Goal: Download file/media

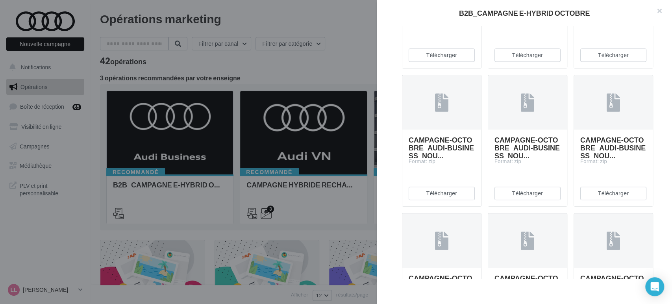
scroll to position [305, 0]
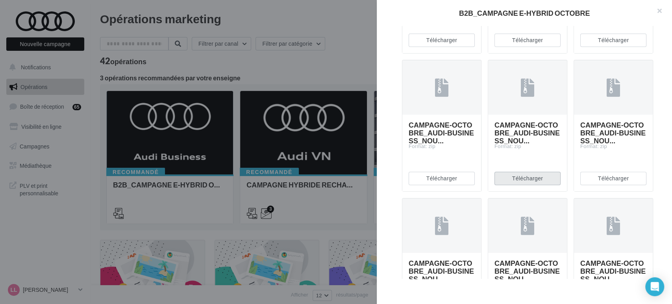
click at [534, 185] on button "Télécharger" at bounding box center [527, 178] width 66 height 13
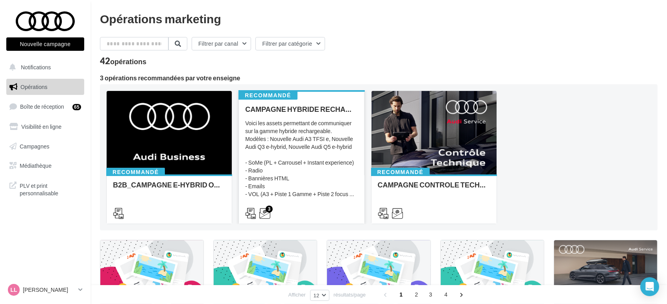
click at [301, 137] on div "Voici les assets permettant de communiquer sur la gamme hybride rechargeable. M…" at bounding box center [301, 158] width 113 height 79
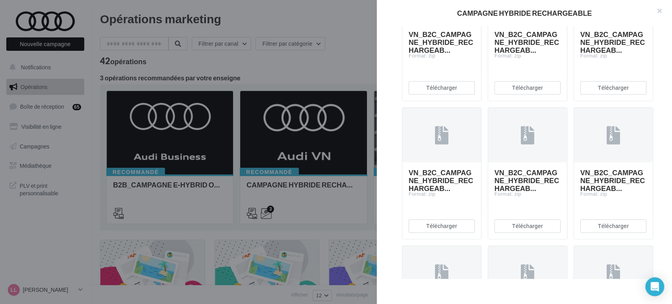
scroll to position [479, 0]
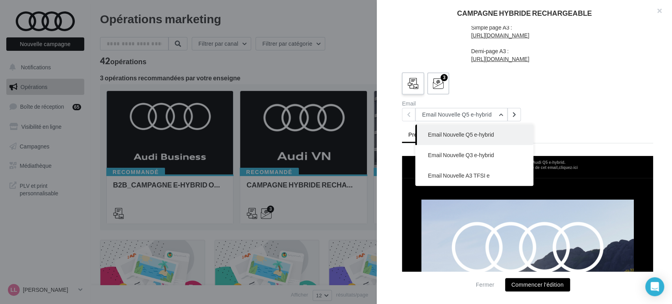
click at [416, 80] on icon at bounding box center [412, 83] width 11 height 11
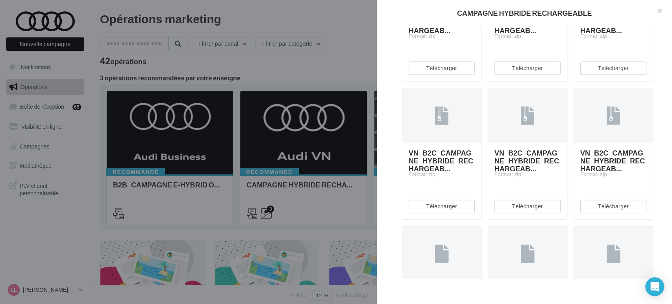
scroll to position [636, 0]
click at [428, 75] on button "Télécharger" at bounding box center [442, 67] width 66 height 13
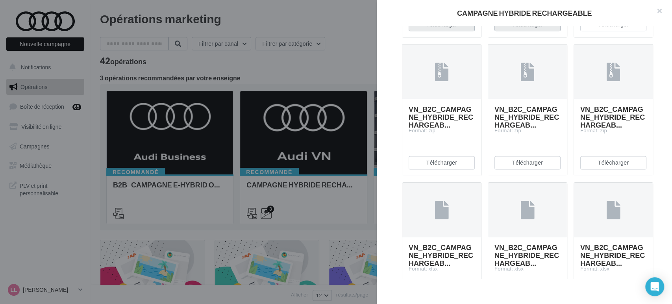
scroll to position [767, 0]
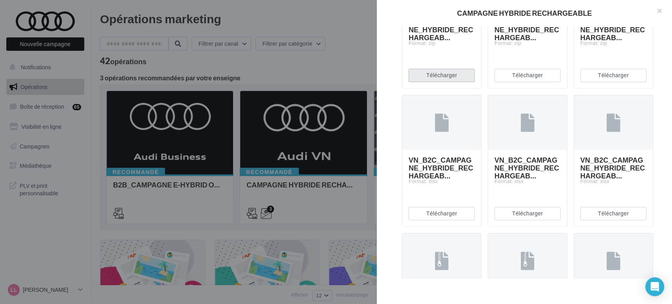
click at [436, 82] on button "Télécharger" at bounding box center [442, 74] width 66 height 13
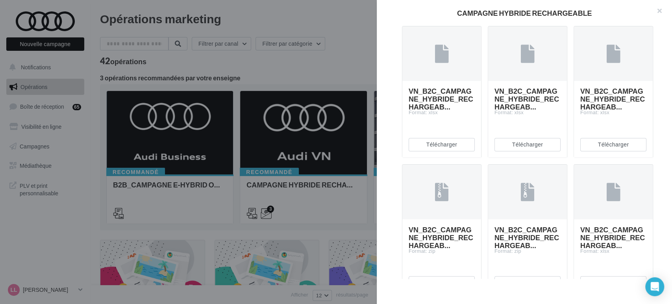
scroll to position [854, 0]
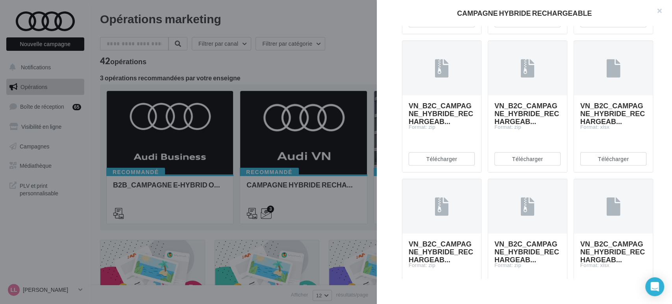
scroll to position [1117, 0]
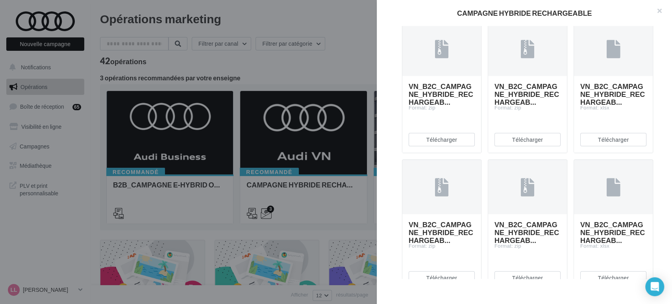
click at [432, 8] on button "Télécharger" at bounding box center [442, 1] width 66 height 13
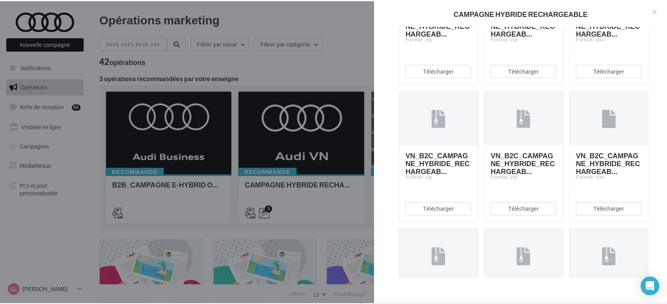
scroll to position [1204, 0]
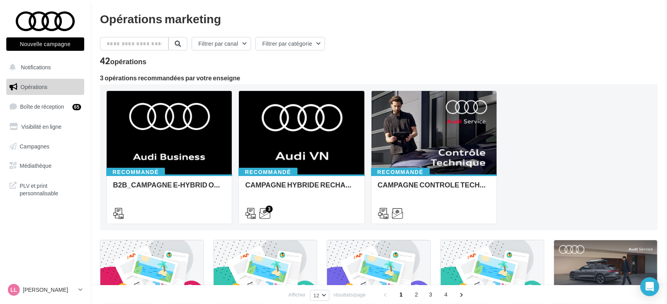
click at [44, 167] on span "Médiathèque" at bounding box center [36, 165] width 32 height 7
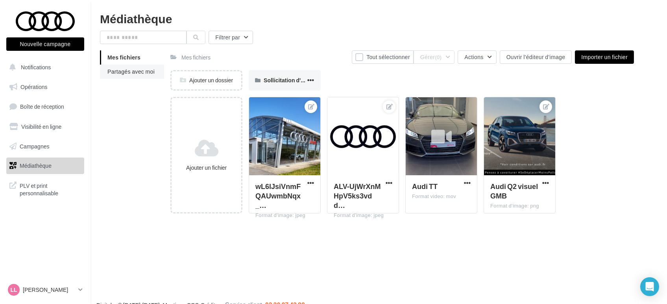
click at [142, 72] on span "Partagés avec moi" at bounding box center [130, 71] width 47 height 7
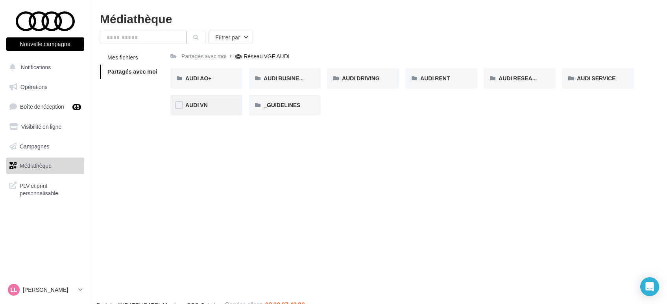
click at [208, 108] on span "AUDI VN" at bounding box center [196, 105] width 22 height 7
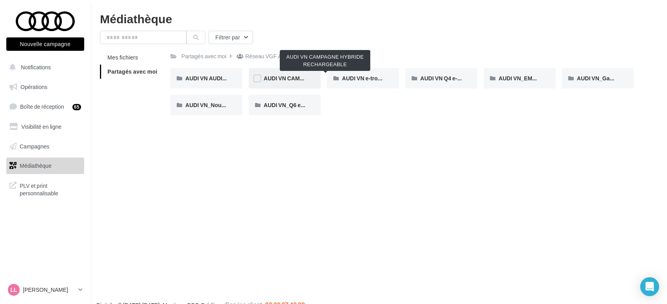
click at [294, 78] on span "AUDI VN CAMPAGNE HYBRIDE RECHARGEABLE" at bounding box center [328, 78] width 129 height 7
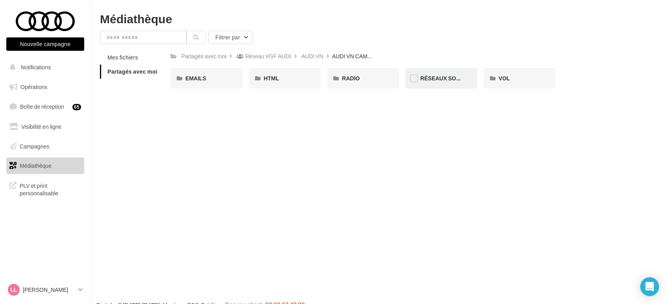
click at [422, 71] on div "RÉSEAUX SOCIAUX" at bounding box center [441, 78] width 72 height 20
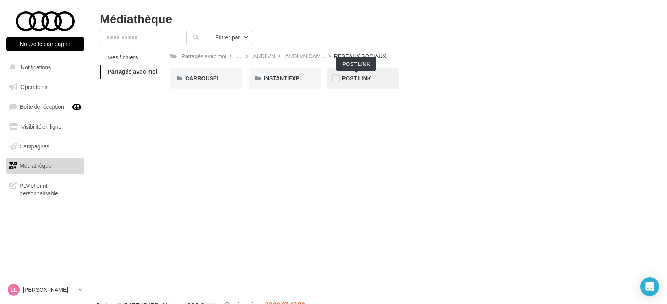
click at [350, 75] on span "POST LINK" at bounding box center [356, 78] width 29 height 7
click at [196, 82] on div "A3 TFSI e" at bounding box center [206, 78] width 42 height 8
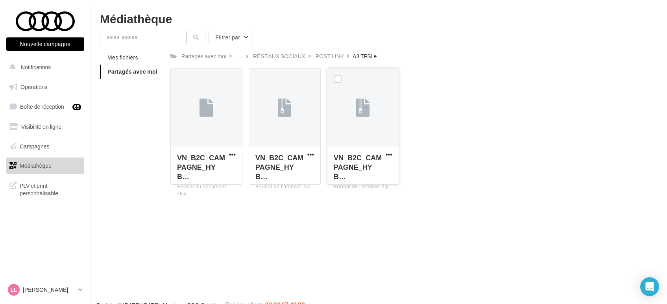
click at [388, 150] on div at bounding box center [389, 154] width 10 height 8
click at [391, 155] on span "button" at bounding box center [389, 154] width 7 height 7
click at [374, 164] on button "Télécharger" at bounding box center [354, 170] width 79 height 20
click at [317, 61] on div "POST LINK" at bounding box center [329, 55] width 31 height 11
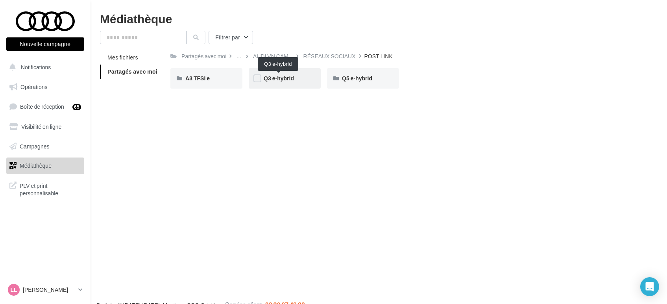
click at [285, 77] on span "Q3 e-hybrid" at bounding box center [279, 78] width 30 height 7
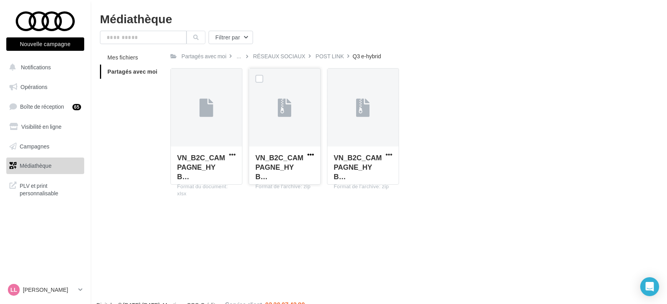
click at [309, 153] on span "button" at bounding box center [310, 154] width 7 height 7
click at [287, 170] on button "Télécharger" at bounding box center [276, 170] width 79 height 20
click at [283, 53] on div "RÉSEAUX SOCIAUX" at bounding box center [279, 56] width 52 height 8
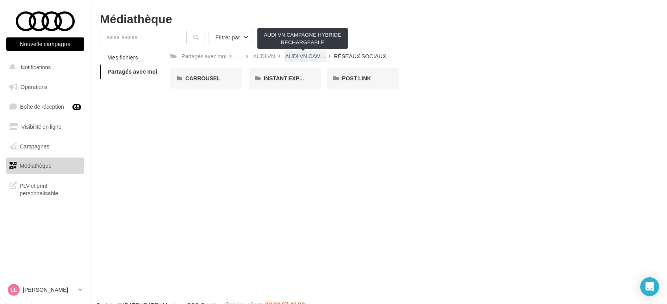
click at [296, 56] on span "AUDI VN CAM..." at bounding box center [305, 56] width 40 height 8
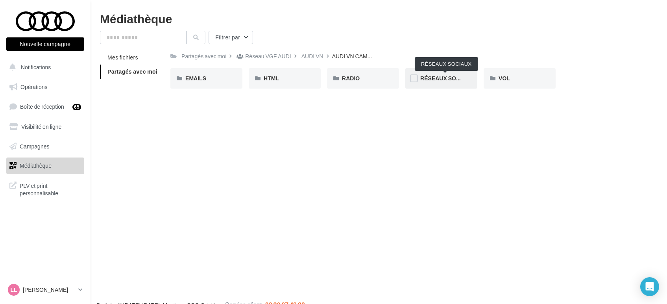
click at [454, 80] on span "RÉSEAUX SOCIAUX" at bounding box center [446, 78] width 53 height 7
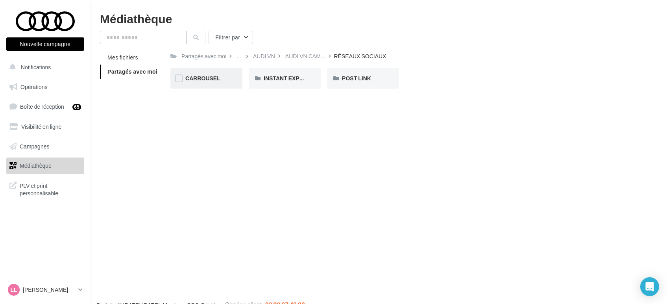
click at [204, 82] on div "CARROUSEL" at bounding box center [206, 78] width 42 height 8
click at [328, 52] on div "RÉSEAUX SOCIAUX" at bounding box center [330, 55] width 56 height 11
click at [289, 78] on span "INSTANT EXPERIENCE" at bounding box center [294, 78] width 60 height 7
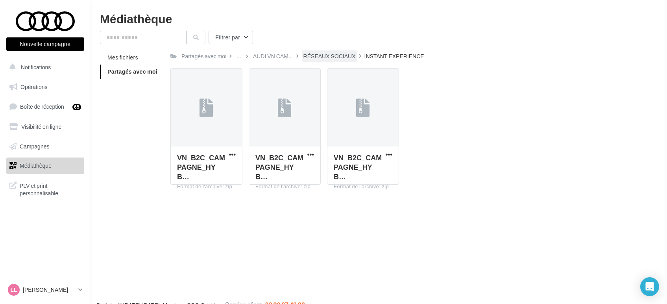
click at [331, 52] on div "RÉSEAUX SOCIAUX" at bounding box center [330, 55] width 56 height 11
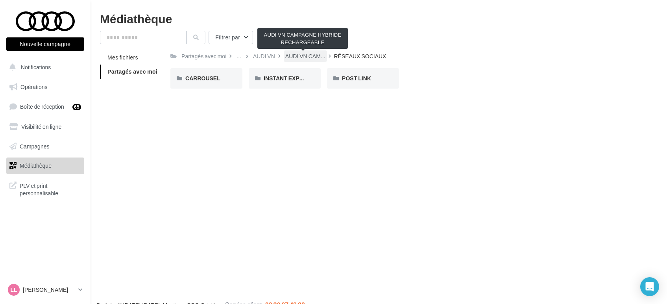
click at [300, 56] on span "AUDI VN CAM..." at bounding box center [305, 56] width 40 height 8
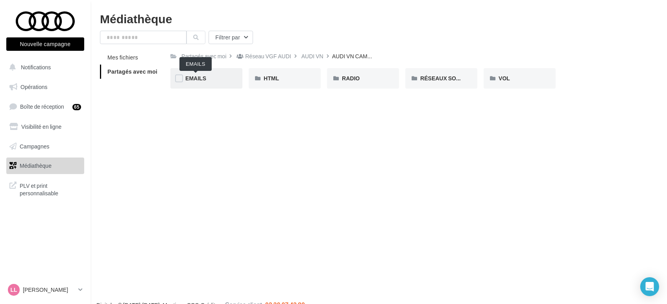
click at [204, 76] on span "EMAILS" at bounding box center [195, 78] width 21 height 7
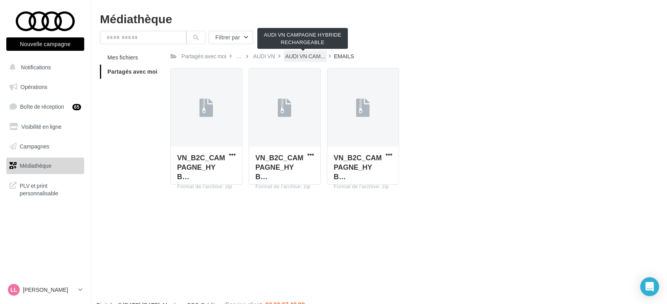
click at [291, 56] on span "AUDI VN CAM..." at bounding box center [305, 56] width 40 height 8
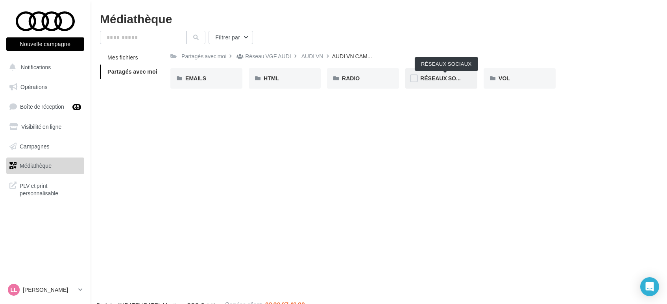
click at [442, 81] on span "RÉSEAUX SOCIAUX" at bounding box center [446, 78] width 53 height 7
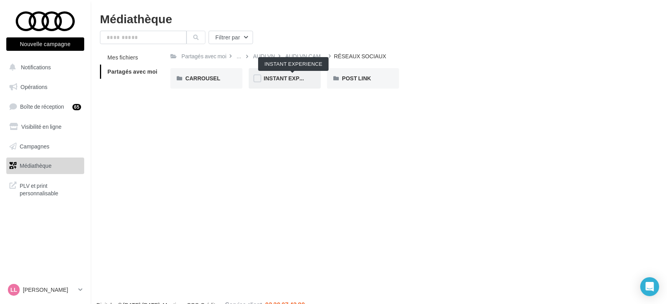
click at [291, 75] on span "INSTANT EXPERIENCE" at bounding box center [294, 78] width 60 height 7
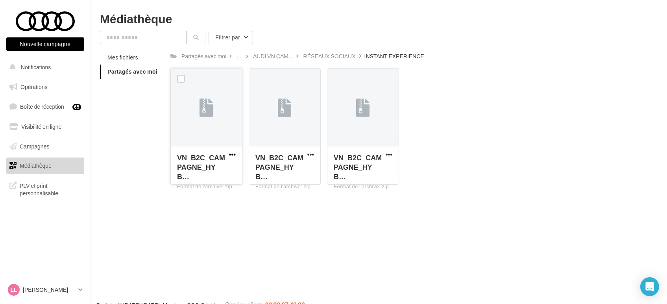
click at [232, 155] on span "button" at bounding box center [232, 154] width 7 height 7
click at [207, 167] on button "Télécharger" at bounding box center [198, 170] width 79 height 20
click at [322, 57] on div "RÉSEAUX SOCIAUX" at bounding box center [330, 56] width 52 height 8
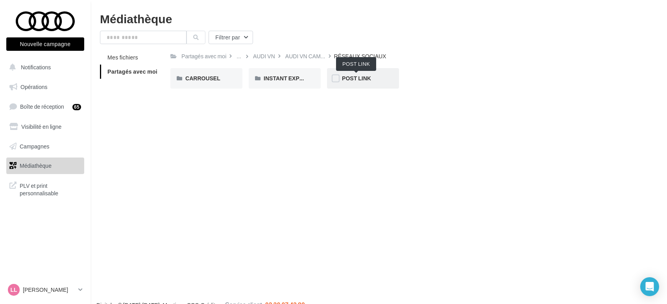
click at [353, 75] on span "POST LINK" at bounding box center [356, 78] width 29 height 7
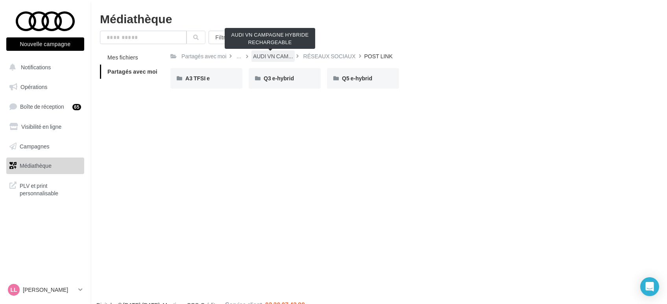
click at [267, 54] on span "AUDI VN CAM..." at bounding box center [273, 56] width 40 height 8
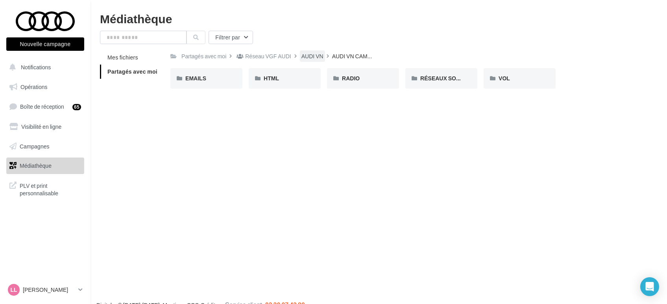
click at [313, 57] on div "AUDI VN" at bounding box center [313, 56] width 22 height 8
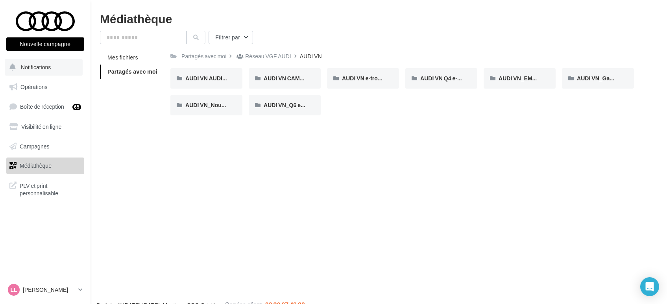
click at [36, 68] on span "Notifications" at bounding box center [36, 67] width 30 height 7
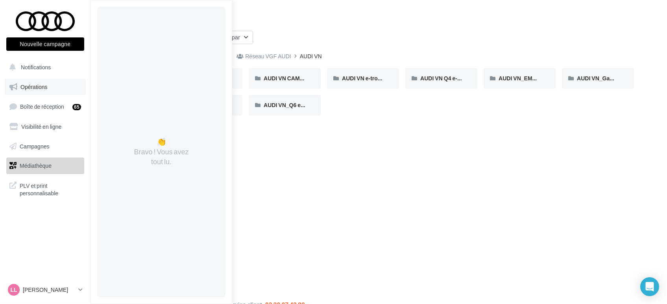
click at [36, 86] on span "Opérations" at bounding box center [33, 86] width 27 height 7
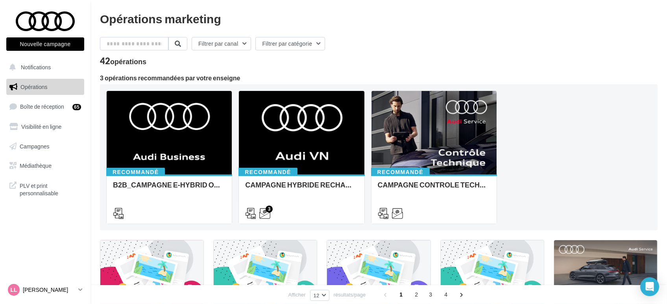
click at [57, 290] on p "[PERSON_NAME]" at bounding box center [49, 290] width 52 height 8
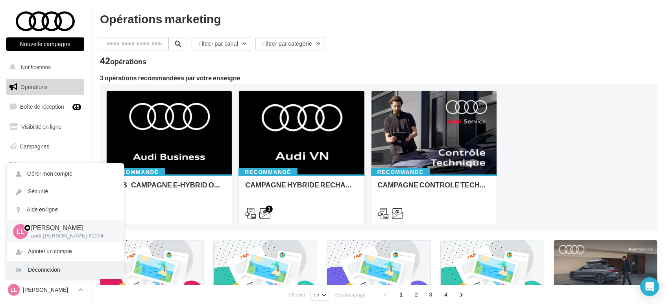
click at [45, 270] on div "Déconnexion" at bounding box center [65, 270] width 117 height 18
